Goal: Browse casually: Explore the website without a specific task or goal

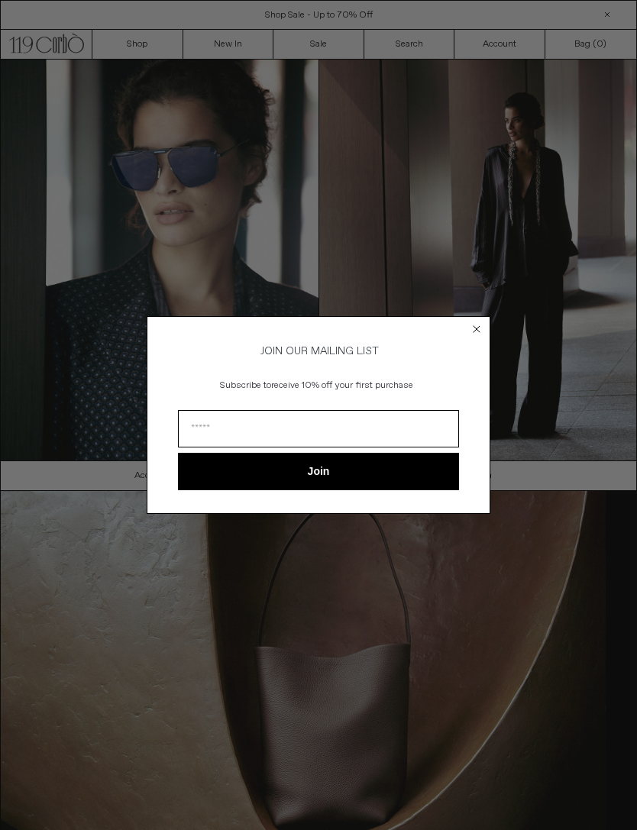
click at [471, 333] on icon "Close dialog" at bounding box center [476, 328] width 15 height 15
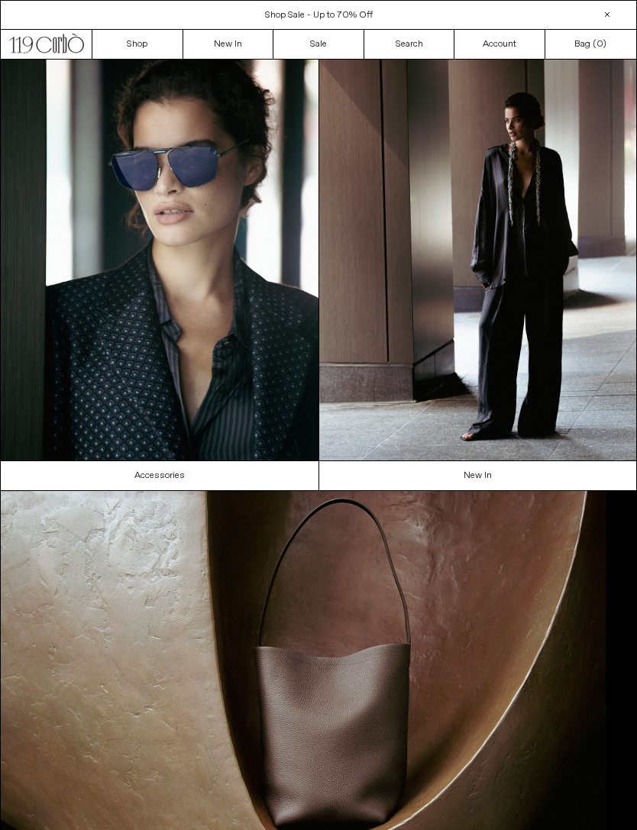
click at [140, 55] on link "Shop" at bounding box center [137, 44] width 91 height 29
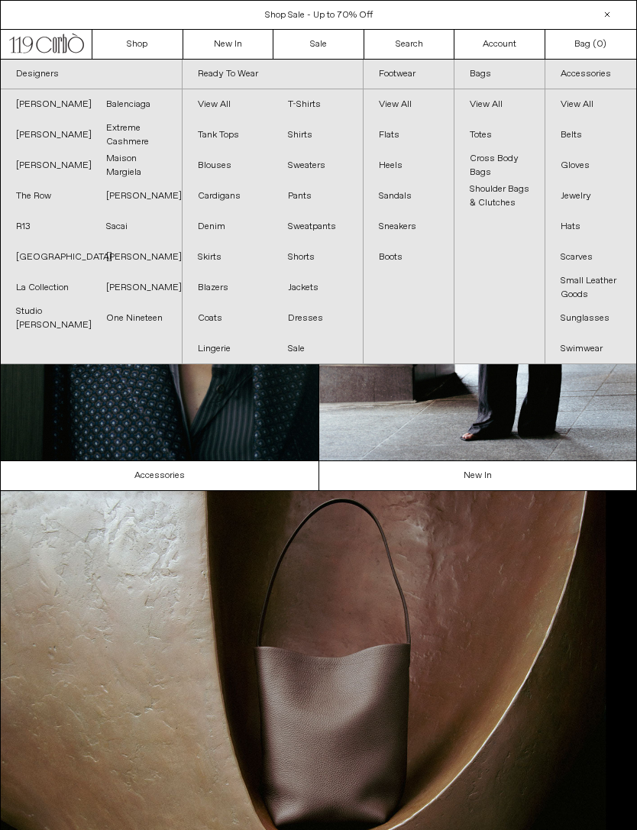
click at [147, 107] on link "Balenciaga" at bounding box center [136, 104] width 90 height 31
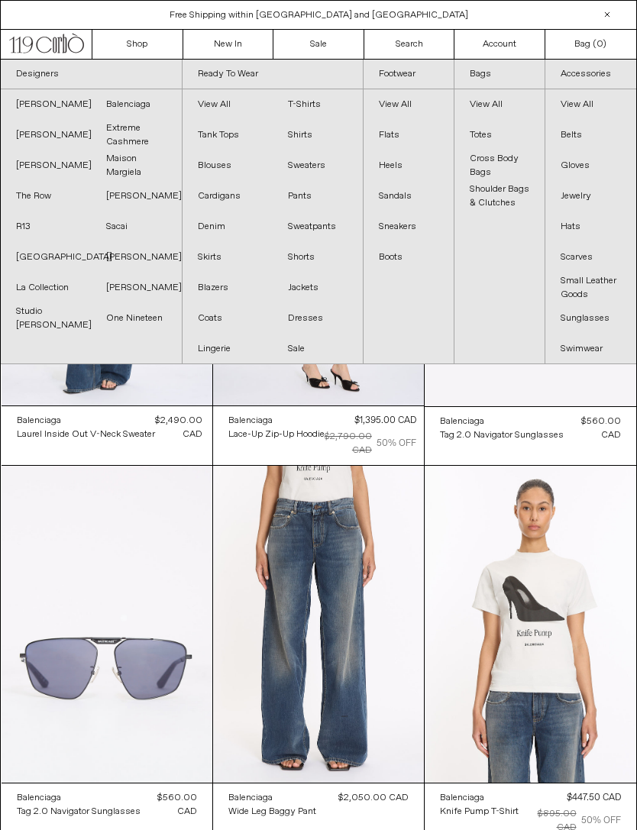
click at [121, 224] on link "Sacai" at bounding box center [136, 226] width 90 height 31
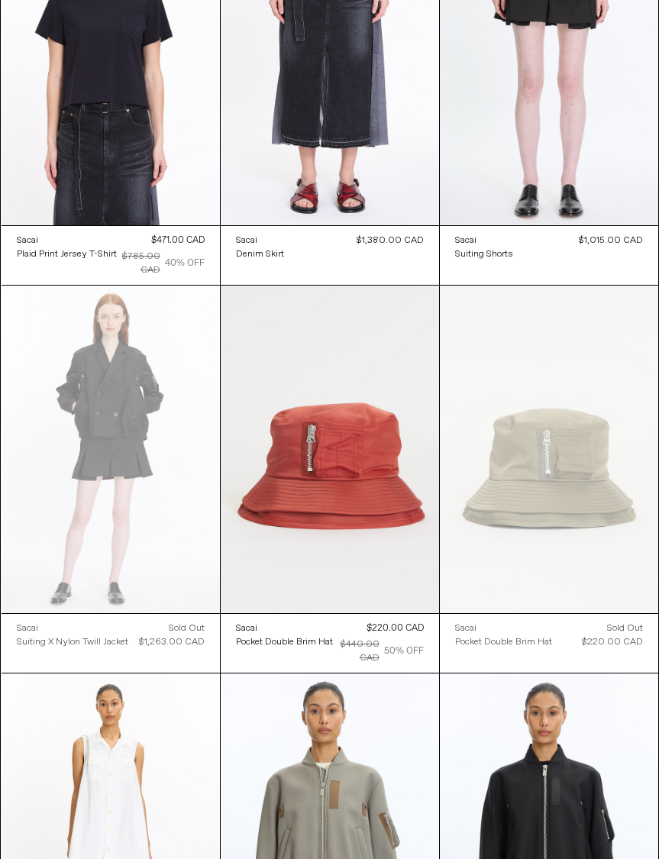
scroll to position [586, 0]
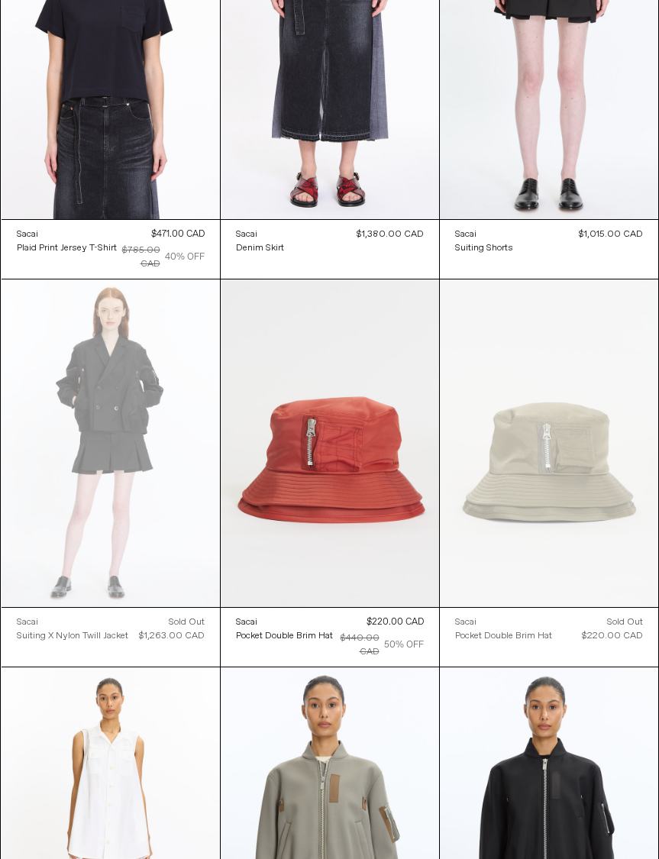
click at [371, 463] on at bounding box center [330, 443] width 218 height 328
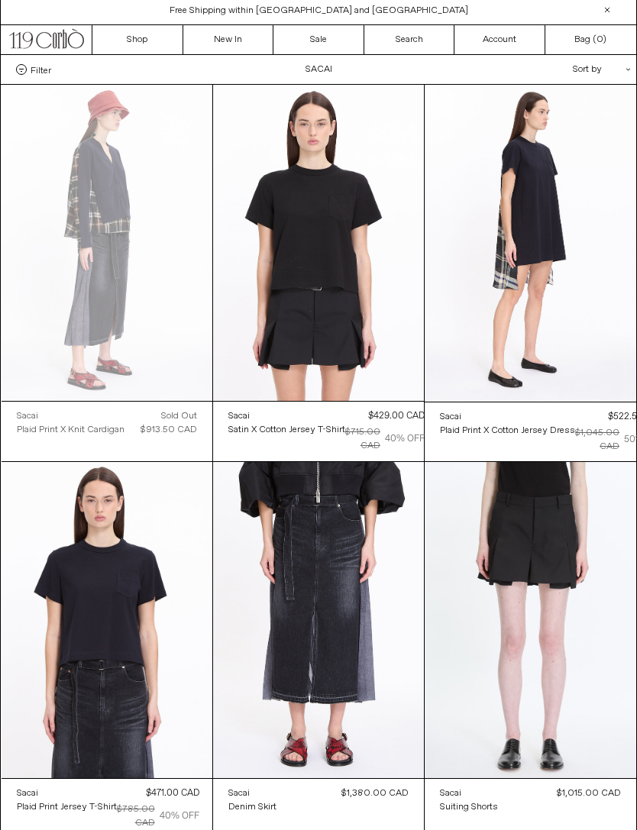
scroll to position [0, 0]
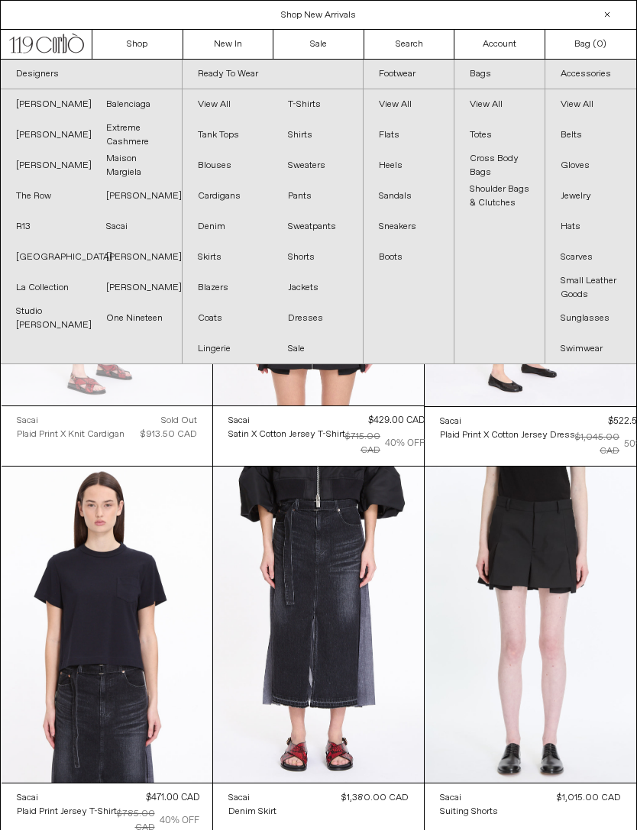
click at [28, 227] on link "R13" at bounding box center [46, 226] width 90 height 31
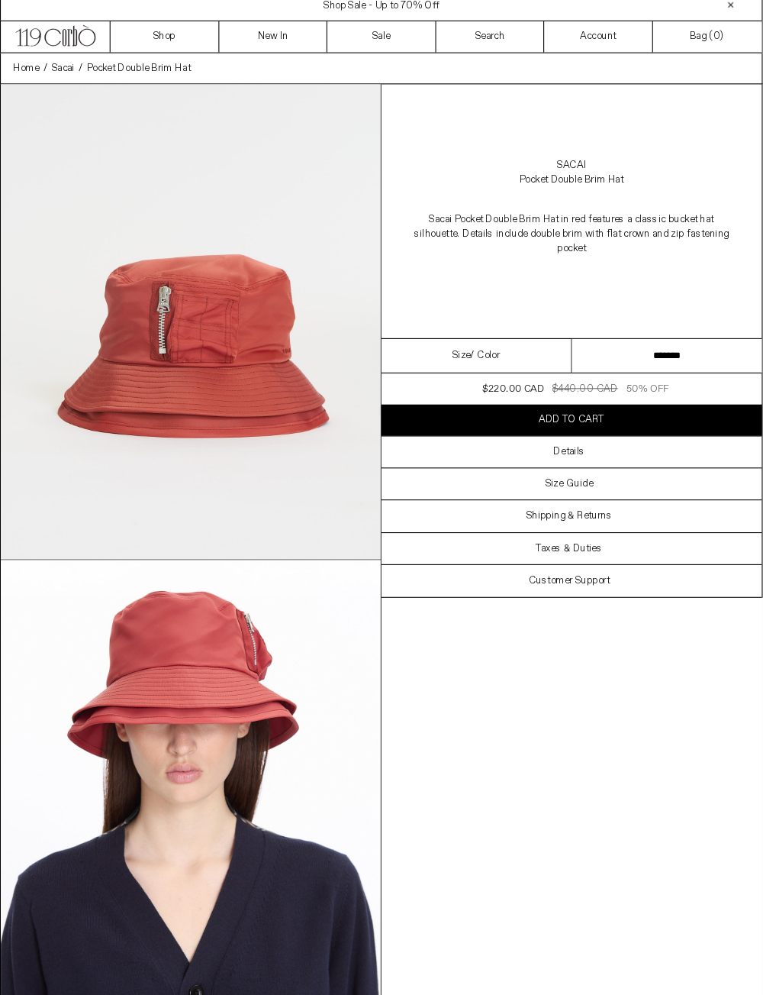
scroll to position [16, 0]
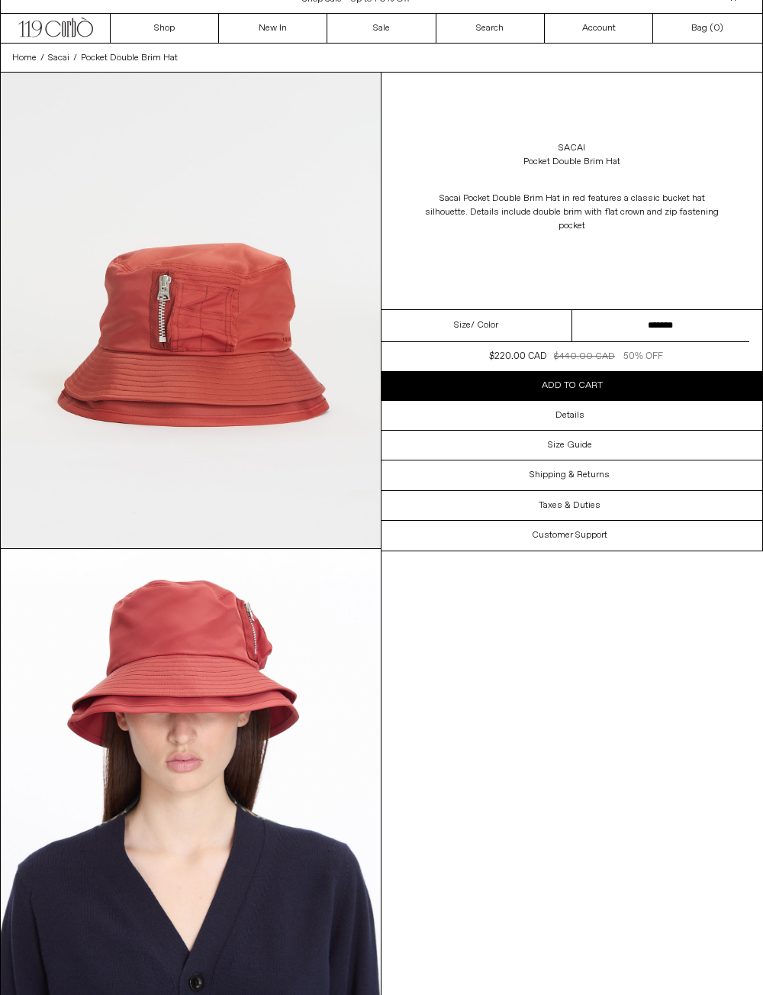
click at [711, 370] on dl "Regular price $440.00 CAD $220.00 CAD 50% OFF Sold out Sale price $220.00 CAD $…" at bounding box center [572, 356] width 381 height 29
click at [711, 342] on select "******* *******" at bounding box center [668, 326] width 191 height 32
select select "**********"
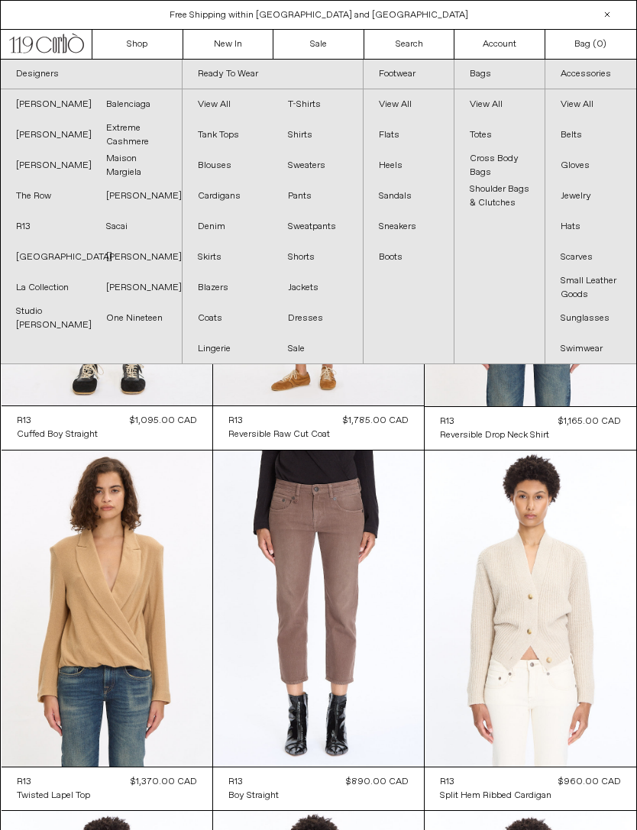
click at [41, 196] on link "The Row" at bounding box center [46, 196] width 90 height 31
click at [49, 166] on link "[PERSON_NAME]" at bounding box center [46, 165] width 90 height 31
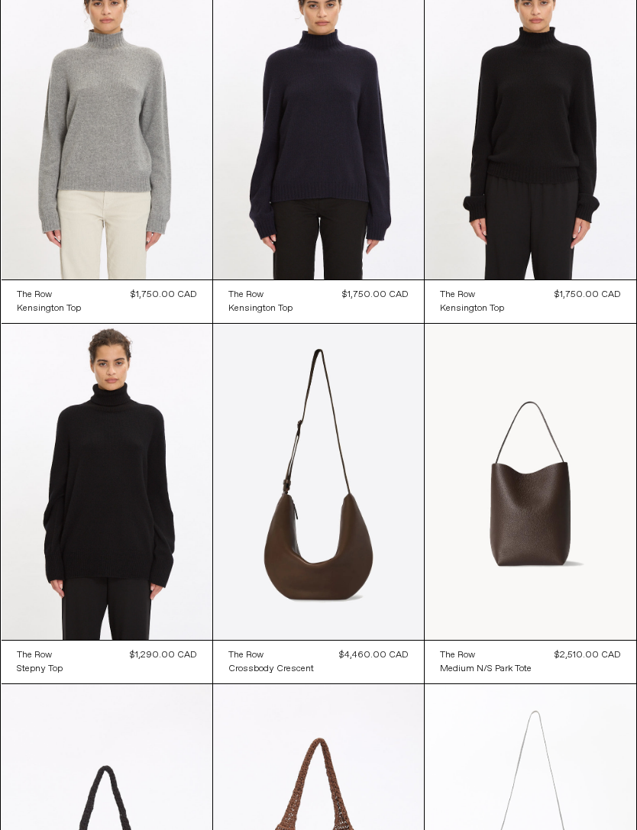
scroll to position [848, 0]
click at [370, 510] on at bounding box center [318, 482] width 211 height 316
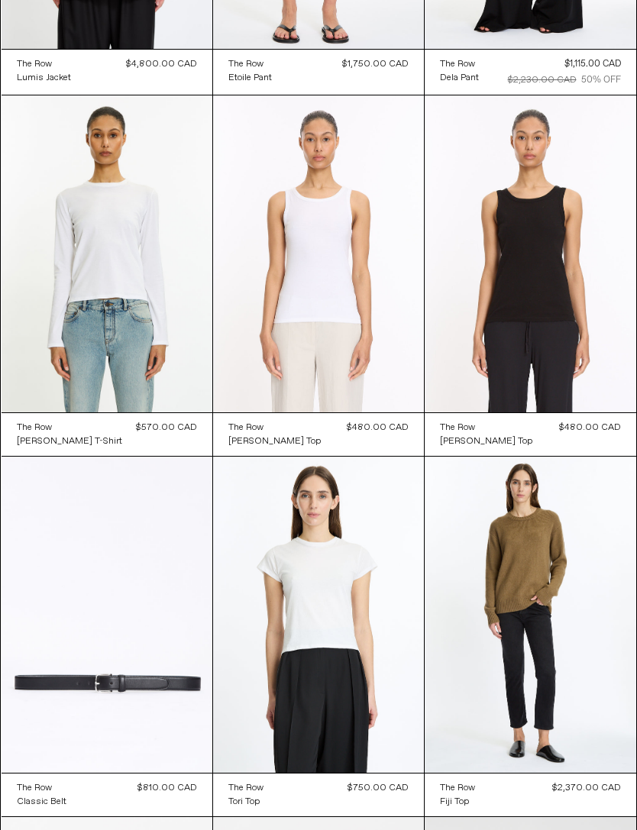
scroll to position [10133, 0]
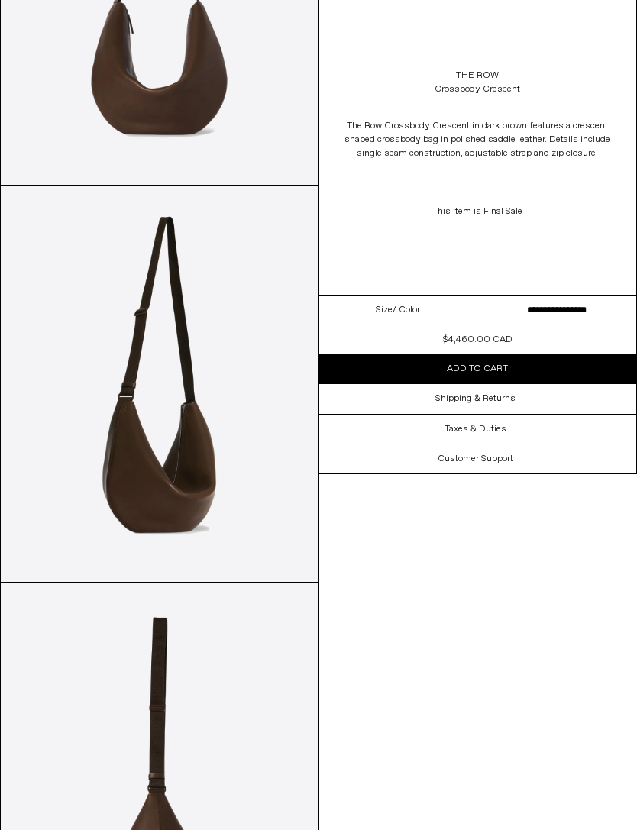
scroll to position [279, 0]
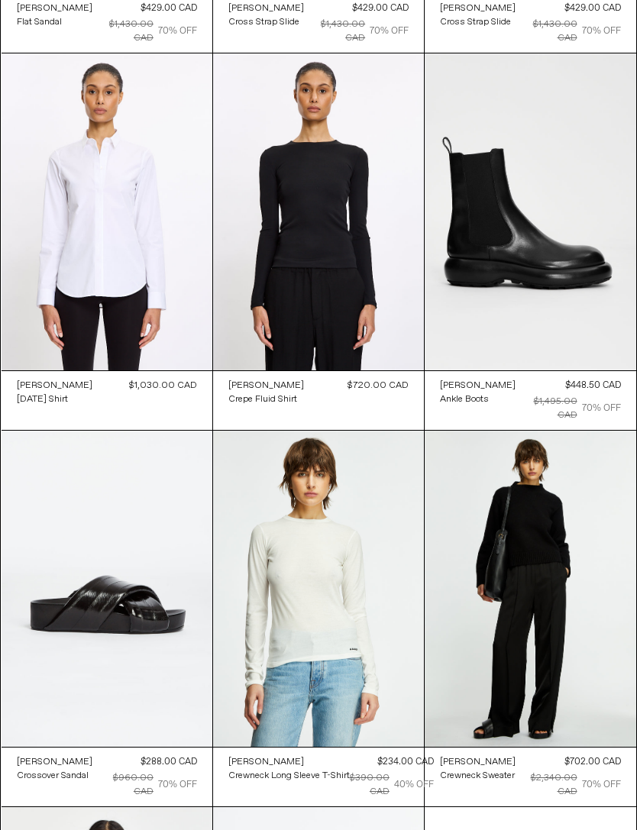
scroll to position [2278, 0]
